Goal: Task Accomplishment & Management: Use online tool/utility

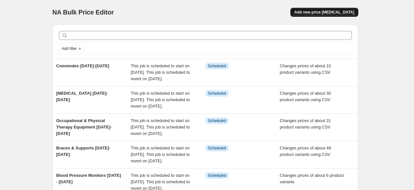
click at [335, 13] on span "Add new price [MEDICAL_DATA]" at bounding box center [324, 12] width 60 height 5
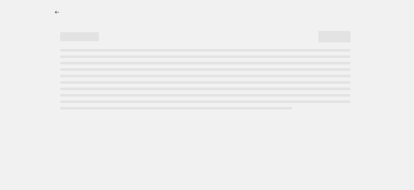
select select "percentage"
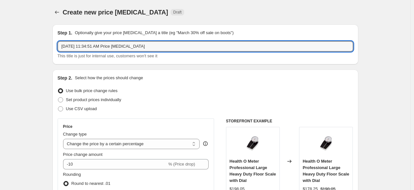
drag, startPoint x: 200, startPoint y: 50, endPoint x: 60, endPoint y: 53, distance: 140.4
click at [60, 53] on div "Aug 12, 2025, 11:34:51 AM Price change job This title is just for internal use,…" at bounding box center [205, 50] width 295 height 18
type input "Halo Flyer Deals End Date [DATE]"
click at [61, 101] on span at bounding box center [60, 99] width 5 height 5
click at [58, 98] on input "Set product prices individually" at bounding box center [58, 97] width 0 height 0
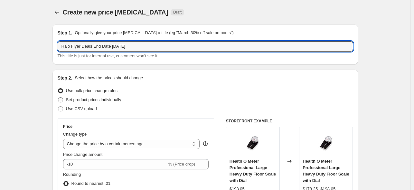
radio input "true"
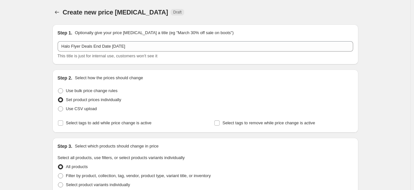
scroll to position [97, 0]
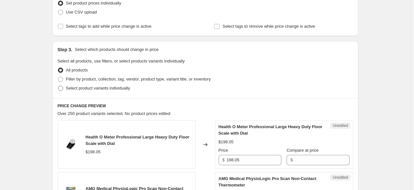
click at [61, 86] on span at bounding box center [60, 88] width 5 height 5
click at [58, 86] on input "Select product variants individually" at bounding box center [58, 86] width 0 height 0
radio input "true"
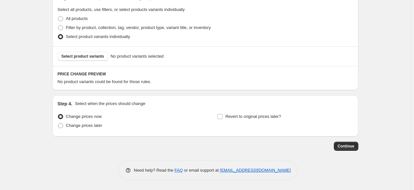
scroll to position [148, 0]
click at [85, 57] on span "Select product variants" at bounding box center [82, 56] width 43 height 5
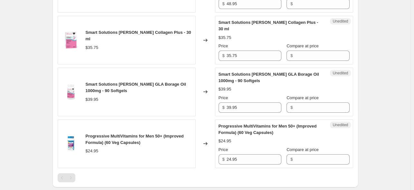
scroll to position [276, 0]
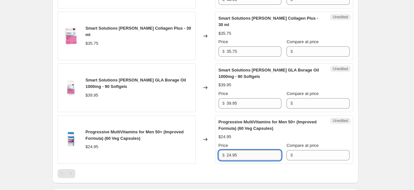
drag, startPoint x: 261, startPoint y: 155, endPoint x: 248, endPoint y: 157, distance: 12.9
click at [261, 155] on input "24.95" at bounding box center [254, 155] width 55 height 10
drag, startPoint x: 257, startPoint y: 156, endPoint x: 225, endPoint y: 156, distance: 31.9
click at [225, 156] on div "$ 24.95" at bounding box center [250, 155] width 63 height 10
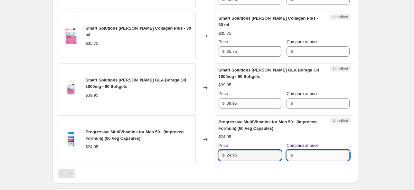
click at [308, 155] on input "Compare at price" at bounding box center [322, 155] width 55 height 10
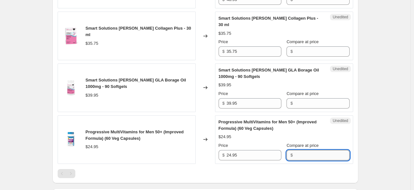
paste input "24.95"
type input "24.95"
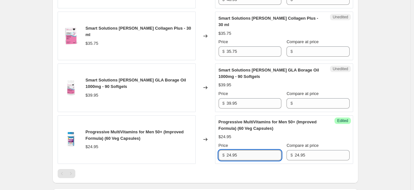
drag, startPoint x: 241, startPoint y: 154, endPoint x: 248, endPoint y: 155, distance: 7.1
click at [242, 154] on input "24.95" at bounding box center [254, 155] width 55 height 10
drag, startPoint x: 250, startPoint y: 154, endPoint x: 221, endPoint y: 158, distance: 28.5
click at [221, 158] on div "$ 24.95" at bounding box center [250, 155] width 63 height 10
paste input "1.21"
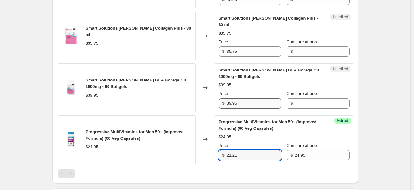
type input "21.21"
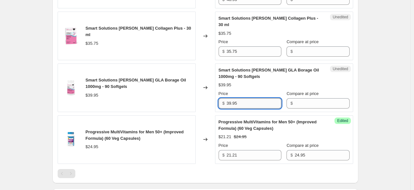
click at [243, 105] on input "39.95" at bounding box center [254, 103] width 55 height 10
drag, startPoint x: 245, startPoint y: 101, endPoint x: 218, endPoint y: 102, distance: 27.0
click at [218, 102] on div "Unedited Smart Solutions Lorna Vanderhaeghe GLA Borage Oil 1000mg - 90 Softgels…" at bounding box center [284, 87] width 138 height 49
type input "39.95"
click at [313, 102] on input "Compare at price" at bounding box center [322, 103] width 55 height 10
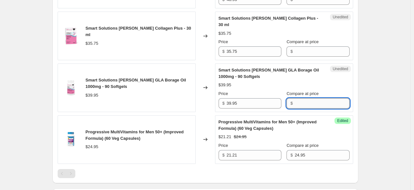
paste input "39.95"
type input "39.95"
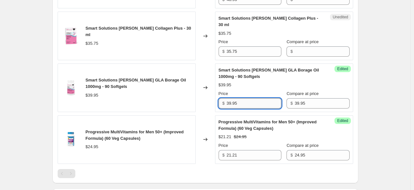
drag, startPoint x: 247, startPoint y: 104, endPoint x: 255, endPoint y: 104, distance: 8.1
click at [248, 104] on input "39.95" at bounding box center [254, 103] width 55 height 10
drag, startPoint x: 256, startPoint y: 104, endPoint x: 216, endPoint y: 103, distance: 39.3
click at [216, 103] on div "Success Edited Smart Solutions Lorna Vanderhaeghe GLA Borage Oil 1000mg - 90 So…" at bounding box center [284, 87] width 138 height 49
paste input "3.00"
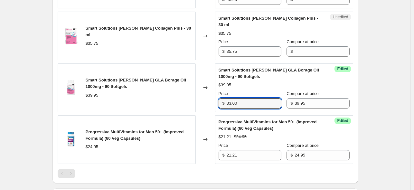
type input "33.00"
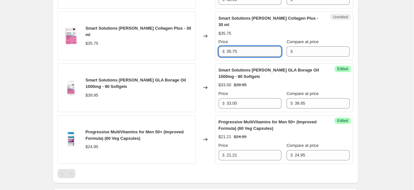
click at [264, 52] on input "35.75" at bounding box center [254, 51] width 55 height 10
drag, startPoint x: 265, startPoint y: 52, endPoint x: 220, endPoint y: 51, distance: 44.7
click at [220, 51] on div "$ 35.75" at bounding box center [250, 51] width 63 height 10
click at [306, 50] on input "Compare at price" at bounding box center [322, 51] width 55 height 10
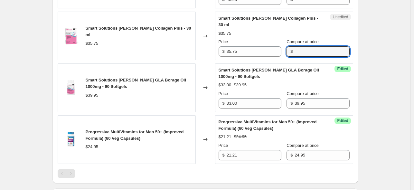
paste input "35.75"
type input "35.75"
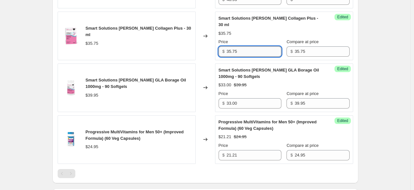
click at [250, 49] on input "35.75" at bounding box center [254, 51] width 55 height 10
drag, startPoint x: 257, startPoint y: 49, endPoint x: 216, endPoint y: 50, distance: 41.2
click at [216, 50] on div "Success Edited Smart Solutions Lorna Vanderhaeghe Collagen Plus - 30 ml $35.75 …" at bounding box center [284, 36] width 138 height 49
paste input "1.41"
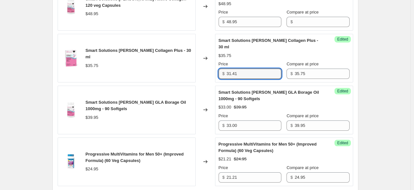
scroll to position [244, 0]
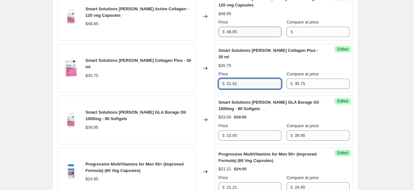
type input "31.41"
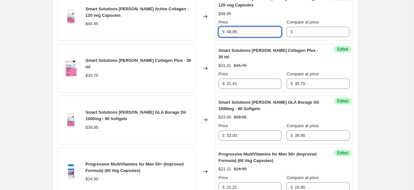
click at [247, 31] on input "48.95" at bounding box center [254, 32] width 55 height 10
drag, startPoint x: 251, startPoint y: 31, endPoint x: 218, endPoint y: 31, distance: 33.2
click at [218, 31] on div "Unedited Smart Solutions Lorna Vanderhaeghe Active Collagen - 120 veg Capsules …" at bounding box center [284, 16] width 138 height 49
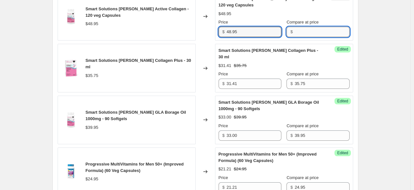
click at [330, 30] on input "Compare at price" at bounding box center [322, 32] width 55 height 10
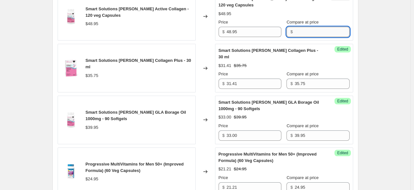
paste input "48.95"
type input "48.95"
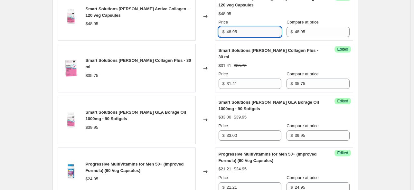
drag, startPoint x: 250, startPoint y: 31, endPoint x: 253, endPoint y: 31, distance: 3.2
click at [250, 31] on input "48.95" at bounding box center [254, 32] width 55 height 10
drag, startPoint x: 253, startPoint y: 31, endPoint x: 220, endPoint y: 31, distance: 33.2
click at [220, 31] on div "$ 48.95" at bounding box center [250, 32] width 63 height 10
paste input "39.16"
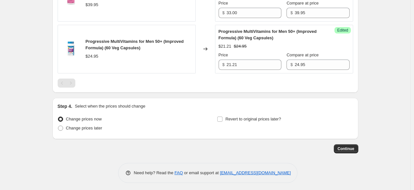
scroll to position [368, 0]
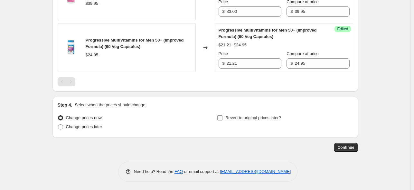
type input "39.16"
click at [220, 118] on input "Revert to original prices later?" at bounding box center [219, 117] width 5 height 5
checkbox input "true"
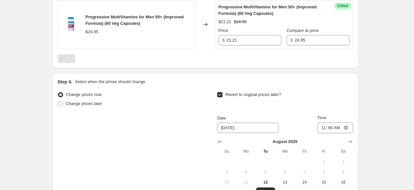
scroll to position [400, 0]
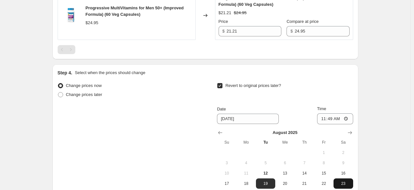
click at [345, 183] on span "23" at bounding box center [343, 183] width 14 height 5
type input "8/23/2025"
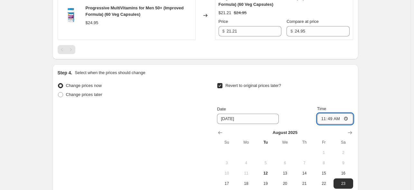
click at [324, 118] on input "11:49" at bounding box center [335, 118] width 36 height 11
type input "00:01"
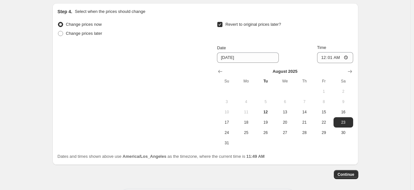
scroll to position [489, 0]
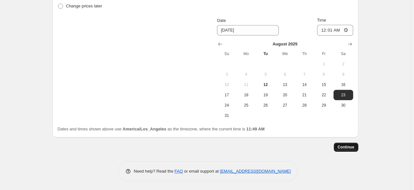
click at [347, 148] on span "Continue" at bounding box center [346, 147] width 17 height 5
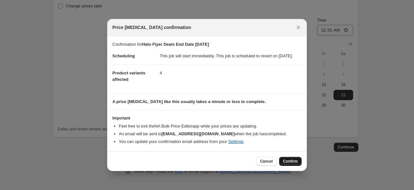
click at [290, 164] on span "Confirm" at bounding box center [290, 161] width 15 height 5
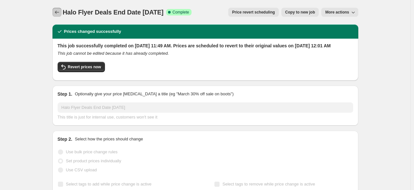
click at [56, 11] on icon "Price change jobs" at bounding box center [57, 12] width 6 height 6
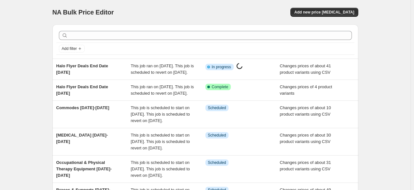
click at [220, 3] on div "NA Bulk Price Editor. This page is ready NA Bulk Price Editor Add new price cha…" at bounding box center [205, 12] width 306 height 24
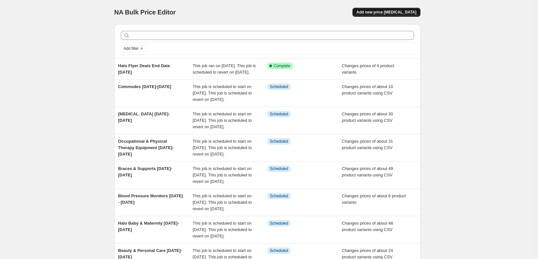
click at [398, 13] on span "Add new price [MEDICAL_DATA]" at bounding box center [386, 12] width 60 height 5
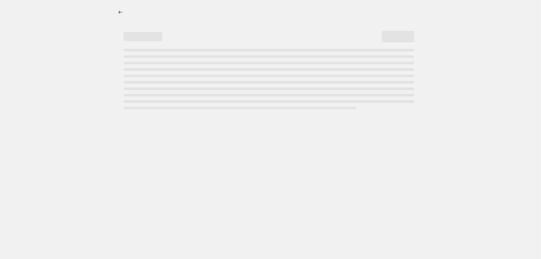
select select "percentage"
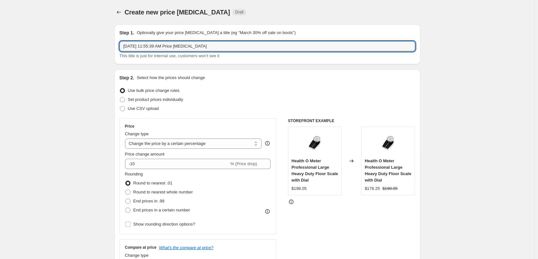
drag, startPoint x: 215, startPoint y: 44, endPoint x: 90, endPoint y: 48, distance: 125.3
paste input "Halo Flyer Deals End Date [DATE]"
type input "Halo Flyer Deals End Date [DATE]"
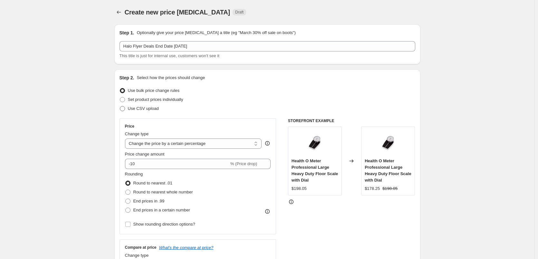
click at [125, 110] on span at bounding box center [122, 108] width 5 height 5
click at [120, 107] on input "Use CSV upload" at bounding box center [120, 106] width 0 height 0
radio input "true"
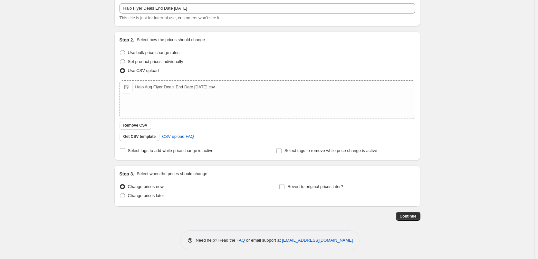
scroll to position [39, 0]
click at [284, 187] on input "Revert to original prices later?" at bounding box center [281, 185] width 5 height 5
checkbox input "true"
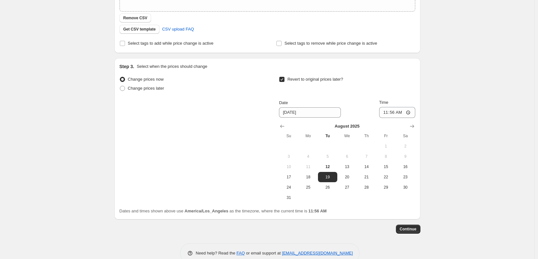
scroll to position [159, 0]
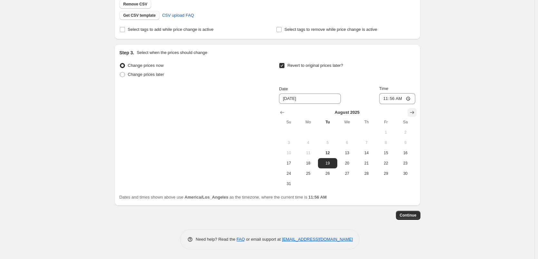
click at [413, 114] on icon "Show next month, September 2025" at bounding box center [411, 112] width 6 height 6
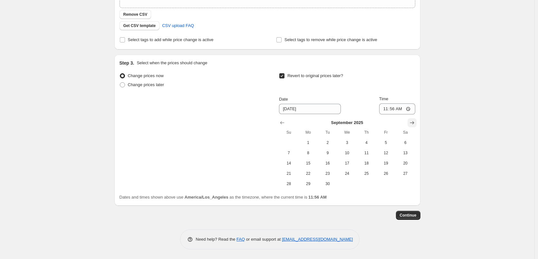
scroll to position [149, 0]
click at [313, 143] on span "1" at bounding box center [308, 142] width 14 height 5
type input "[DATE]"
click at [384, 109] on input "11:56" at bounding box center [397, 109] width 36 height 11
type input "00:01"
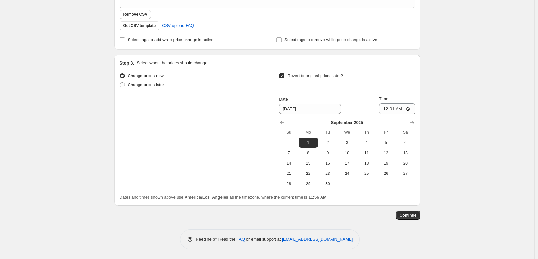
click at [513, 122] on div "Create new price [MEDICAL_DATA]. This page is ready Create new price [MEDICAL_D…" at bounding box center [267, 55] width 534 height 408
click at [413, 216] on span "Continue" at bounding box center [407, 215] width 17 height 5
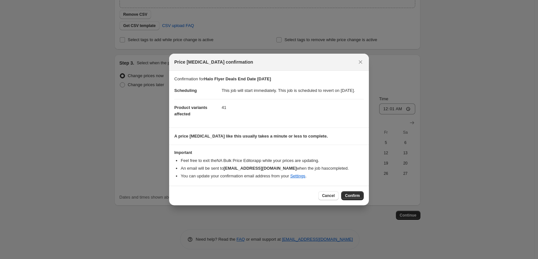
click at [352, 199] on span "Confirm" at bounding box center [352, 195] width 15 height 5
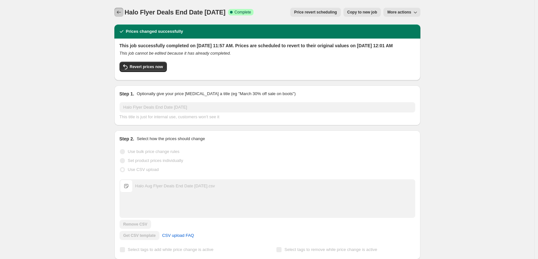
click at [121, 12] on icon "Price change jobs" at bounding box center [119, 12] width 6 height 6
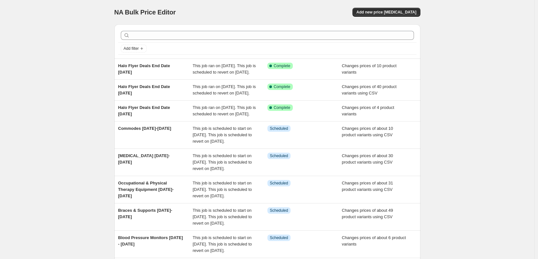
click at [32, 49] on div "NA Bulk Price Editor. This page is ready NA Bulk Price Editor Add new price [ME…" at bounding box center [267, 188] width 534 height 377
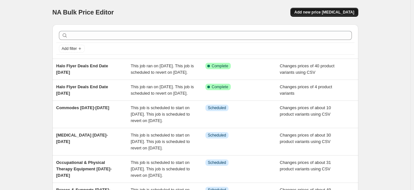
click at [336, 12] on span "Add new price [MEDICAL_DATA]" at bounding box center [324, 12] width 60 height 5
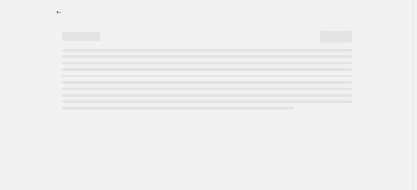
select select "percentage"
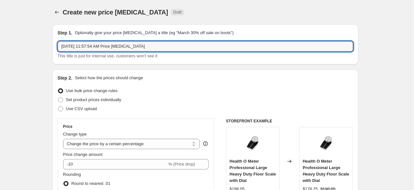
drag, startPoint x: 170, startPoint y: 48, endPoint x: 35, endPoint y: 41, distance: 135.7
drag, startPoint x: 115, startPoint y: 47, endPoint x: 124, endPoint y: 47, distance: 9.0
click at [124, 47] on input "Halo" at bounding box center [205, 46] width 295 height 10
click at [126, 46] on input "Halo" at bounding box center [205, 46] width 295 height 10
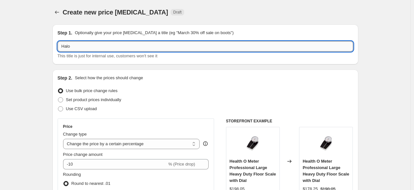
click at [152, 46] on input "Halo" at bounding box center [205, 46] width 295 height 10
click at [99, 46] on input "Halo" at bounding box center [205, 46] width 295 height 10
type input "Halo Flyer Deals End Date [DATE]"
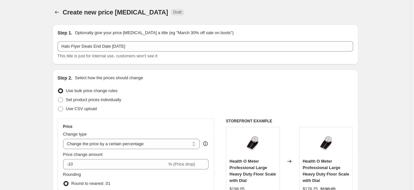
click at [62, 101] on span at bounding box center [60, 99] width 5 height 5
click at [58, 98] on input "Set product prices individually" at bounding box center [58, 97] width 0 height 0
radio input "true"
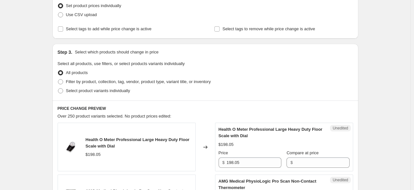
scroll to position [97, 0]
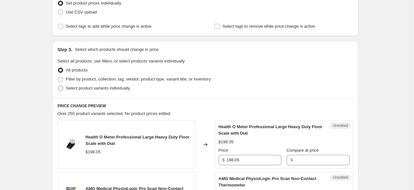
click at [61, 88] on span at bounding box center [60, 88] width 5 height 5
click at [58, 86] on input "Select product variants individually" at bounding box center [58, 86] width 0 height 0
radio input "true"
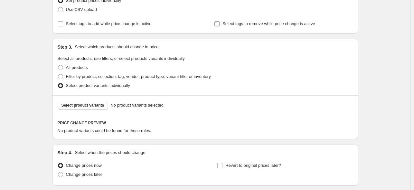
scroll to position [129, 0]
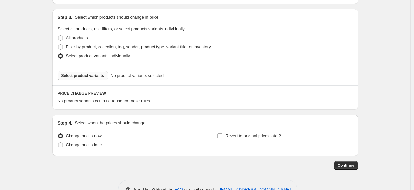
click at [89, 75] on span "Select product variants" at bounding box center [82, 75] width 43 height 5
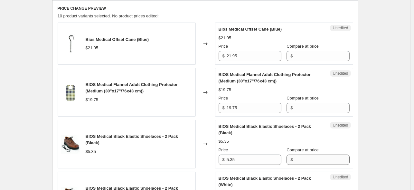
scroll to position [176, 0]
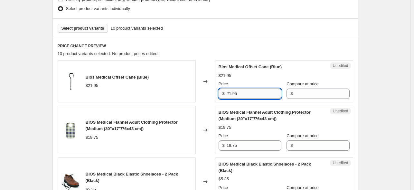
drag, startPoint x: 240, startPoint y: 95, endPoint x: 246, endPoint y: 93, distance: 6.4
click at [240, 95] on input "21.95" at bounding box center [254, 94] width 55 height 10
drag, startPoint x: 251, startPoint y: 91, endPoint x: 231, endPoint y: 91, distance: 19.6
click at [231, 91] on input "21.95" at bounding box center [254, 94] width 55 height 10
click at [231, 92] on input "21.95" at bounding box center [254, 94] width 55 height 10
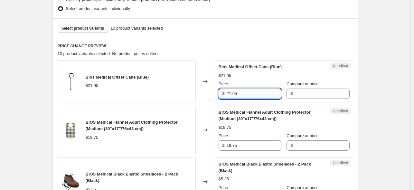
click at [254, 94] on input "21.95" at bounding box center [254, 94] width 55 height 10
drag, startPoint x: 256, startPoint y: 93, endPoint x: 220, endPoint y: 93, distance: 36.0
click at [220, 93] on div "$ 21.95" at bounding box center [250, 94] width 63 height 10
click at [300, 93] on input "Compare at price" at bounding box center [322, 94] width 55 height 10
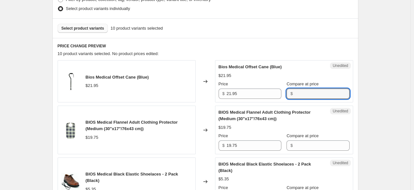
paste input "21.95"
type input "21.95"
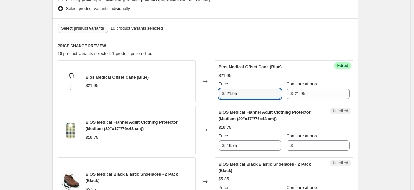
drag, startPoint x: 233, startPoint y: 92, endPoint x: 222, endPoint y: 91, distance: 10.4
click at [222, 91] on div "$ 21.95" at bounding box center [250, 94] width 63 height 10
paste input "19.76"
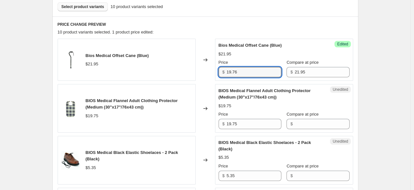
scroll to position [208, 0]
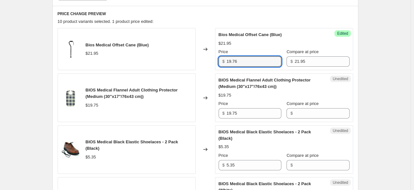
type input "19.76"
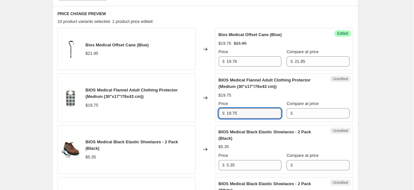
drag, startPoint x: 243, startPoint y: 113, endPoint x: 208, endPoint y: 117, distance: 35.7
click at [208, 117] on div "BIOS Medical Flannel Adult Clothing Protector (Medium (30"x17"/76x43 cm)) $19.7…" at bounding box center [205, 97] width 295 height 49
drag, startPoint x: 334, startPoint y: 114, endPoint x: 345, endPoint y: 114, distance: 11.0
click at [334, 114] on input "Compare at price" at bounding box center [322, 113] width 55 height 10
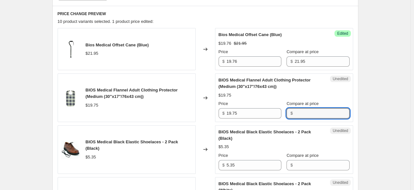
paste input "19.75"
type input "19.75"
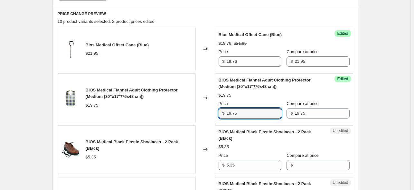
drag, startPoint x: 244, startPoint y: 112, endPoint x: 220, endPoint y: 114, distance: 23.9
click at [220, 114] on div "$ 19.75" at bounding box center [250, 113] width 63 height 10
paste input "7.78"
type input "17.78"
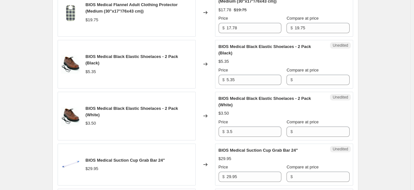
scroll to position [305, 0]
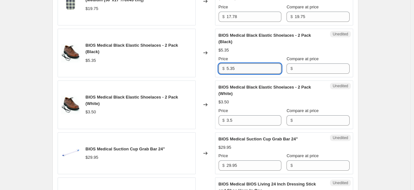
click at [242, 67] on input "5.35" at bounding box center [254, 68] width 55 height 10
drag, startPoint x: 248, startPoint y: 67, endPoint x: 212, endPoint y: 67, distance: 35.7
click at [212, 67] on div "BIOS Medical Black Elastic Shoelaces - 2 Pack (Black) $5.35 Changed to Unedited…" at bounding box center [205, 53] width 295 height 49
click at [335, 68] on input "Compare at price" at bounding box center [322, 68] width 55 height 10
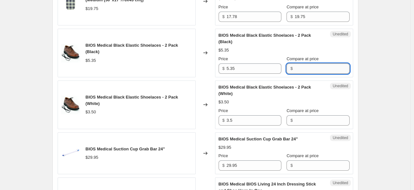
paste input "5.35"
type input "5.35"
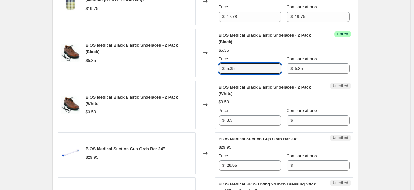
drag, startPoint x: 234, startPoint y: 68, endPoint x: 222, endPoint y: 69, distance: 11.9
click at [222, 69] on div "$ 5.35" at bounding box center [250, 68] width 63 height 10
paste input "4.5"
type input "4.55"
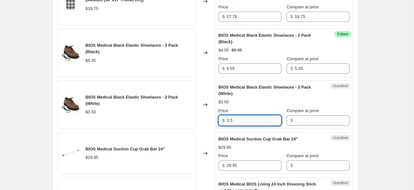
click at [247, 123] on input "3.5" at bounding box center [254, 120] width 55 height 10
drag, startPoint x: 257, startPoint y: 118, endPoint x: 217, endPoint y: 119, distance: 40.9
click at [217, 119] on div "Unedited BIOS Medical Black Elastic Shoelaces - 2 Pack (White) $3.50 Price $ 3.…" at bounding box center [284, 104] width 138 height 49
drag, startPoint x: 318, startPoint y: 119, endPoint x: 325, endPoint y: 118, distance: 6.4
click at [318, 119] on input "Compare at price" at bounding box center [322, 120] width 55 height 10
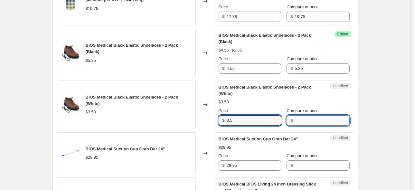
paste input "3.5"
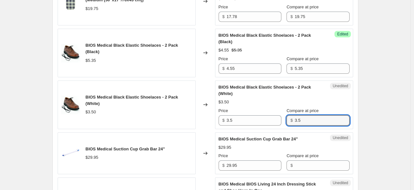
type input "3.5"
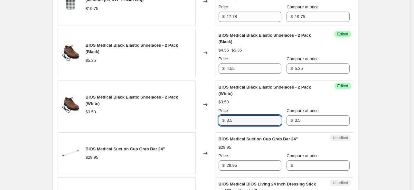
drag, startPoint x: 246, startPoint y: 122, endPoint x: 216, endPoint y: 119, distance: 30.0
click at [216, 119] on div "BIOS Medical Black Elastic Shoelaces - 2 Pack (White) $3.50 Changed to Success …" at bounding box center [205, 104] width 295 height 49
paste input "2.98"
type input "2.98"
click at [380, 110] on div "Create new price change job. This page is ready Create new price change job Dra…" at bounding box center [205, 120] width 410 height 850
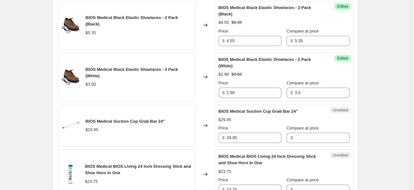
scroll to position [369, 0]
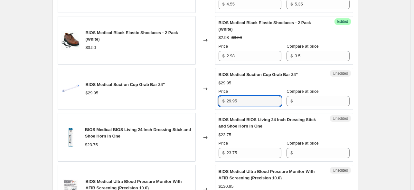
drag, startPoint x: 242, startPoint y: 101, endPoint x: 224, endPoint y: 101, distance: 18.0
click at [224, 101] on div "$ 29.95" at bounding box center [250, 101] width 63 height 10
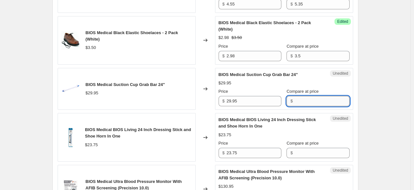
click at [308, 100] on input "Compare at price" at bounding box center [322, 101] width 55 height 10
paste input "29.95"
type input "29.95"
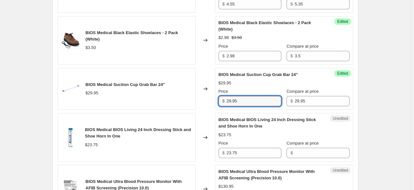
drag, startPoint x: 245, startPoint y: 98, endPoint x: 224, endPoint y: 98, distance: 20.6
click at [224, 98] on div "$ 29.95" at bounding box center [250, 101] width 63 height 10
paste input "6.96"
type input "26.96"
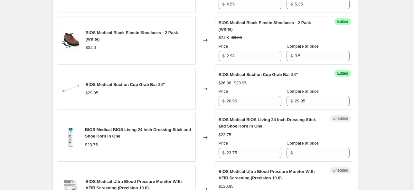
click at [376, 96] on div "Create new price change job. This page is ready Create new price change job Dra…" at bounding box center [205, 56] width 410 height 850
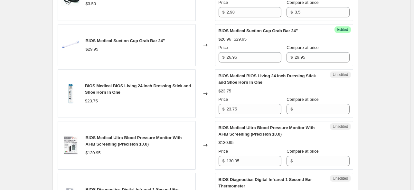
scroll to position [401, 0]
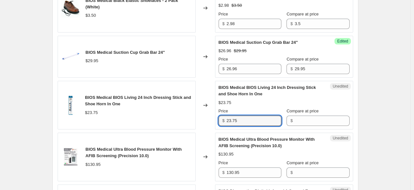
drag, startPoint x: 245, startPoint y: 119, endPoint x: 224, endPoint y: 119, distance: 20.6
click at [224, 119] on div "$ 23.75" at bounding box center [250, 121] width 63 height 10
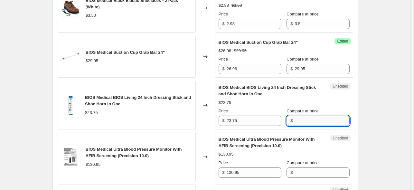
click at [303, 118] on input "Compare at price" at bounding box center [322, 121] width 55 height 10
paste input "23.75"
type input "23.75"
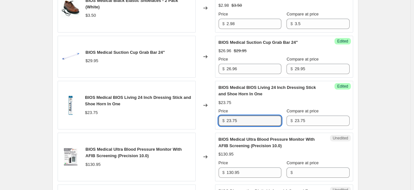
drag, startPoint x: 245, startPoint y: 119, endPoint x: 219, endPoint y: 116, distance: 25.7
click at [219, 116] on div "Success Edited BIOS Medical BIOS Living 24 Inch Dressing Stick and Shoe Horn In…" at bounding box center [284, 105] width 138 height 49
paste input "1.38"
type input "21.38"
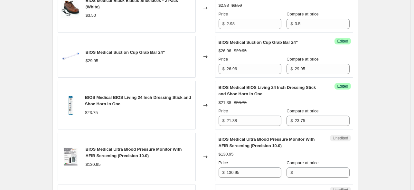
click at [374, 102] on div "Create new price change job. This page is ready Create new price change job Dra…" at bounding box center [205, 24] width 410 height 850
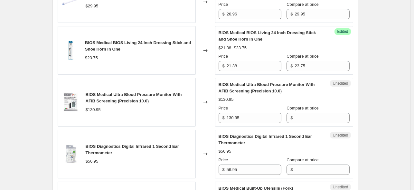
scroll to position [466, 0]
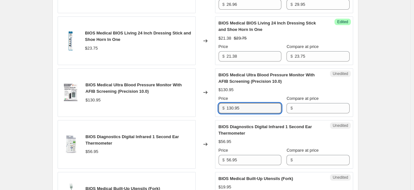
drag, startPoint x: 232, startPoint y: 107, endPoint x: 216, endPoint y: 107, distance: 15.4
click at [216, 107] on div "Unedited BIOS Medical Ultra Blood Pressure Monitor With AFIB Screening (Precisi…" at bounding box center [284, 92] width 138 height 49
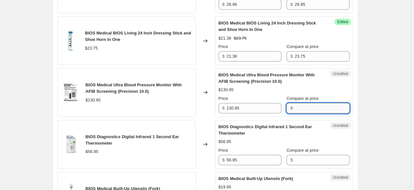
click at [308, 106] on input "Compare at price" at bounding box center [322, 108] width 55 height 10
paste input "130.95"
type input "130.95"
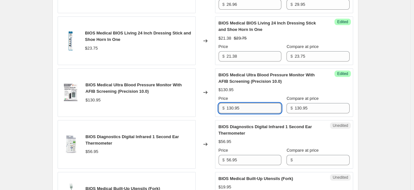
click at [247, 109] on input "130.95" at bounding box center [254, 108] width 55 height 10
drag, startPoint x: 258, startPoint y: 109, endPoint x: 220, endPoint y: 110, distance: 38.3
click at [220, 110] on div "Success Edited BIOS Medical Ultra Blood Pressure Monitor With AFIB Screening (P…" at bounding box center [284, 92] width 138 height 49
paste input "17.86"
type input "117.86"
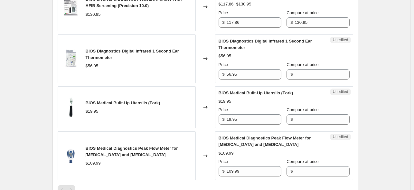
scroll to position [562, 0]
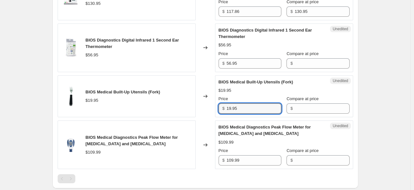
drag, startPoint x: 248, startPoint y: 105, endPoint x: 217, endPoint y: 106, distance: 31.6
click at [217, 106] on div "Unedited BIOS Medical Built-Up Utensils (Fork) $19.95 Price $ 19.95 Compare at …" at bounding box center [284, 96] width 138 height 42
click at [311, 107] on input "Compare at price" at bounding box center [322, 108] width 55 height 10
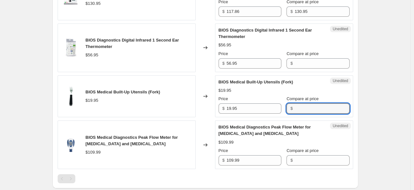
paste input "19.95"
type input "19.95"
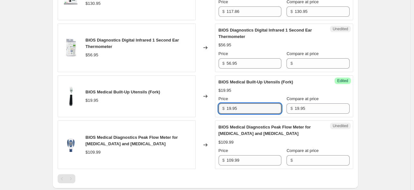
drag, startPoint x: 248, startPoint y: 107, endPoint x: 204, endPoint y: 107, distance: 44.1
click at [204, 107] on div "BIOS Medical Built-Up Utensils (Fork) $19.95 Changed to Success Edited BIOS Med…" at bounding box center [205, 96] width 295 height 42
paste input "6.96"
type input "16.96"
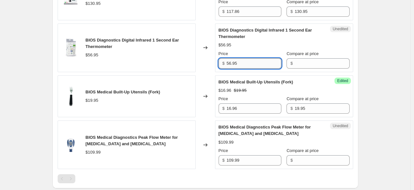
click at [249, 61] on input "56.95" at bounding box center [254, 63] width 55 height 10
drag, startPoint x: 255, startPoint y: 61, endPoint x: 221, endPoint y: 60, distance: 33.5
click at [221, 60] on div "$ 56.95" at bounding box center [250, 63] width 63 height 10
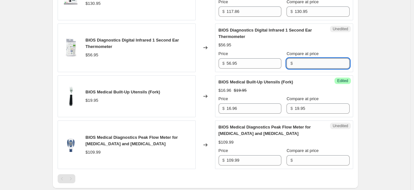
click at [310, 63] on input "Compare at price" at bounding box center [322, 63] width 55 height 10
paste input "56.95"
type input "56.95"
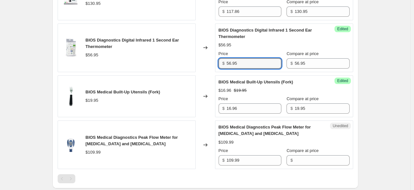
drag, startPoint x: 261, startPoint y: 64, endPoint x: 223, endPoint y: 63, distance: 37.7
click at [223, 63] on div "$ 56.95" at bounding box center [250, 63] width 63 height 10
paste input "45.56"
type input "45.56"
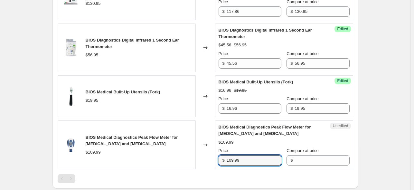
drag, startPoint x: 225, startPoint y: 155, endPoint x: 212, endPoint y: 155, distance: 13.2
click at [212, 155] on div "BIOS Medical Diagnostics Peak Flow Meter for Asthma and COPD $109.99 Changed to…" at bounding box center [205, 144] width 295 height 49
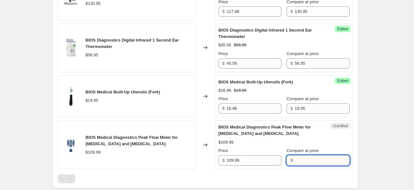
click at [317, 158] on input "Compare at price" at bounding box center [322, 160] width 55 height 10
paste input "109.99"
type input "109.99"
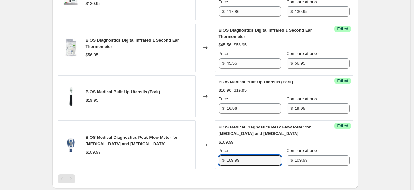
drag, startPoint x: 250, startPoint y: 159, endPoint x: 216, endPoint y: 159, distance: 33.5
click at [216, 159] on div "Success Edited BIOS Medical Diagnostics Peak Flow Meter for Asthma and COPD $10…" at bounding box center [284, 144] width 138 height 49
paste input "98"
type input "98.99"
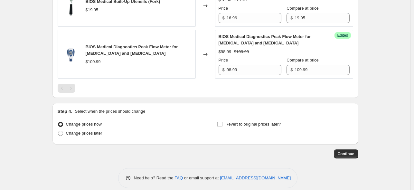
scroll to position [659, 0]
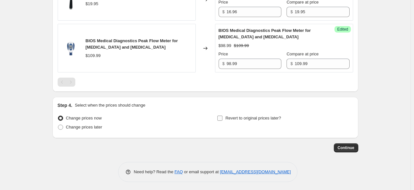
click at [220, 117] on input "Revert to original prices later?" at bounding box center [219, 118] width 5 height 5
checkbox input "true"
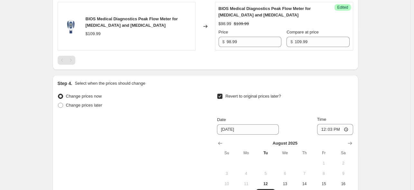
scroll to position [691, 0]
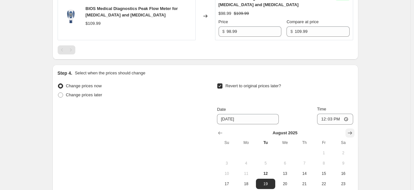
click at [352, 132] on icon "Show next month, September 2025" at bounding box center [350, 132] width 4 height 3
click at [352, 132] on icon "Show next month, October 2025" at bounding box center [350, 132] width 4 height 3
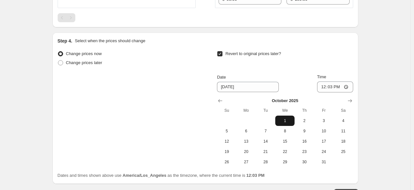
click at [288, 122] on span "1" at bounding box center [285, 120] width 14 height 5
type input "10/1/2025"
click at [323, 87] on input "12:03" at bounding box center [335, 86] width 36 height 11
type input "00:01"
click at [129, 101] on div "Change prices now Change prices later Revert to original prices later? Date 10/…" at bounding box center [205, 108] width 295 height 118
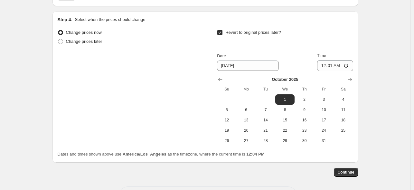
scroll to position [769, 0]
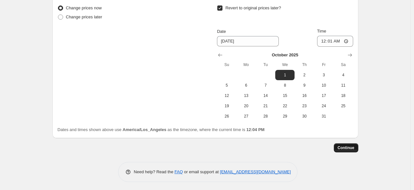
click at [345, 149] on span "Continue" at bounding box center [346, 147] width 17 height 5
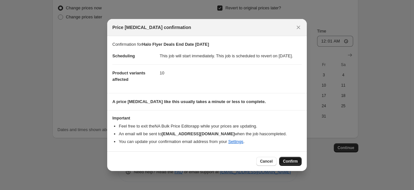
click at [294, 164] on span "Confirm" at bounding box center [290, 161] width 15 height 5
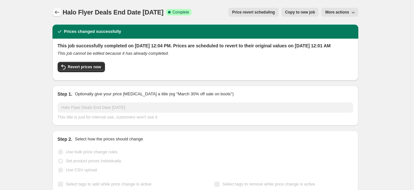
click at [60, 13] on icon "Price change jobs" at bounding box center [57, 12] width 6 height 6
